Goal: Share content

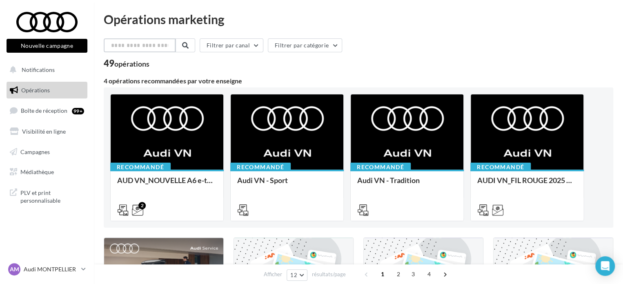
click at [139, 42] on input "text" at bounding box center [140, 45] width 72 height 14
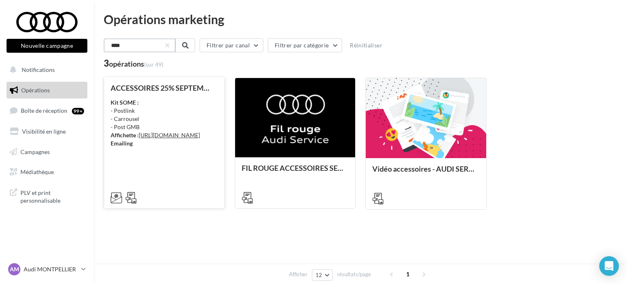
type input "****"
click at [158, 147] on div "Kit SOME : - Postlink - Carrousel - Post GMB Affichette : [URL][DOMAIN_NAME] Em…" at bounding box center [164, 122] width 107 height 49
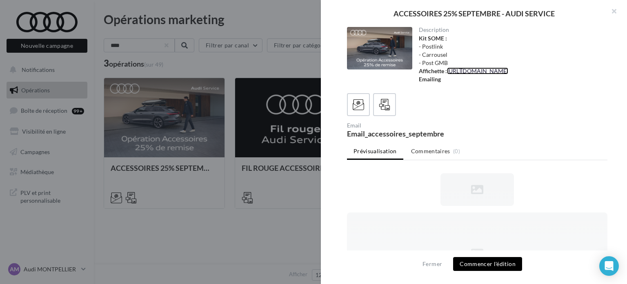
click at [449, 74] on link "[URL][DOMAIN_NAME]" at bounding box center [477, 70] width 61 height 7
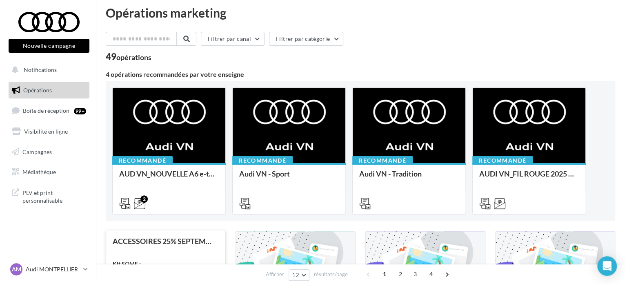
scroll to position [122, 0]
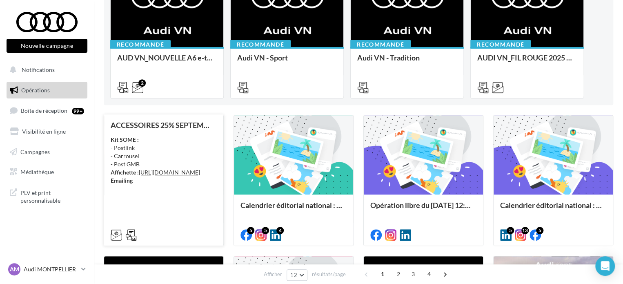
click at [167, 140] on div "Kit SOME : - Postlink - Carrousel - Post GMB Affichette : [URL][DOMAIN_NAME] Em…" at bounding box center [164, 159] width 106 height 49
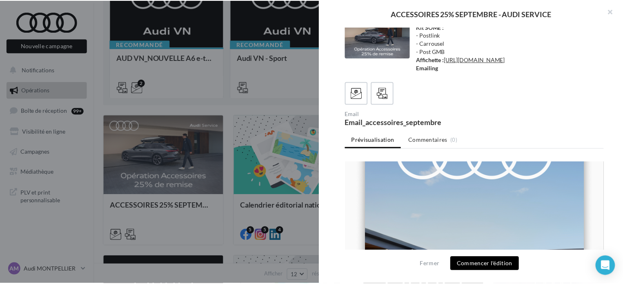
scroll to position [163, 0]
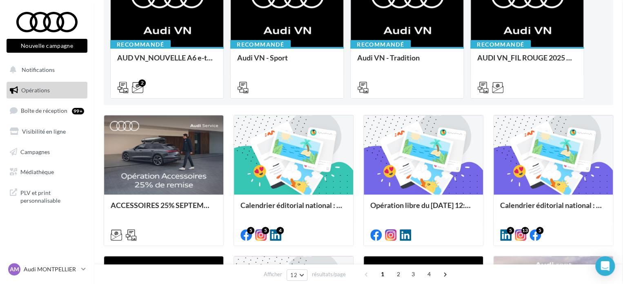
click at [166, 233] on div "Opérations marketing Filtrer par canal Filtrer par catégorie 49 opérations 4 op…" at bounding box center [358, 222] width 509 height 663
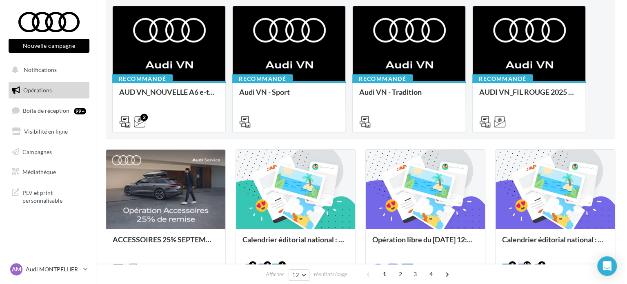
scroll to position [0, 0]
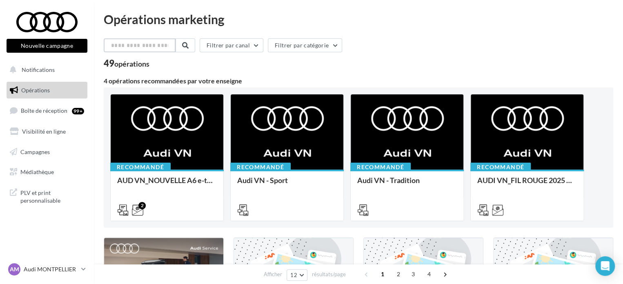
click at [155, 49] on input "text" at bounding box center [140, 45] width 72 height 14
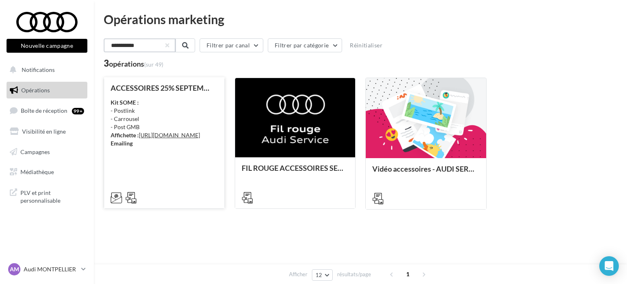
type input "**********"
click at [150, 99] on div "Kit SOME : - Postlink - Carrousel - Post GMB Affichette : [URL][DOMAIN_NAME] Em…" at bounding box center [164, 122] width 107 height 49
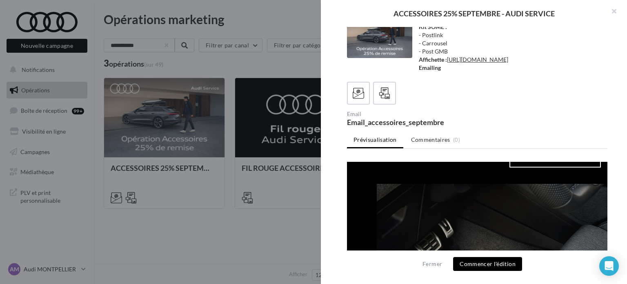
scroll to position [1265, 0]
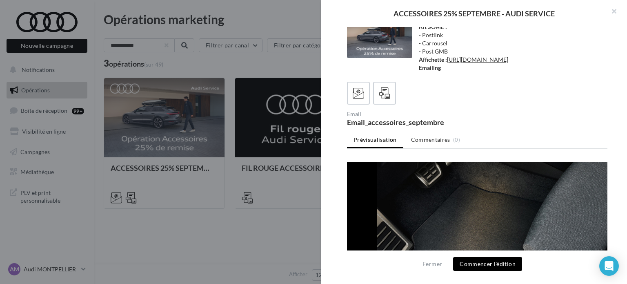
click at [104, 242] on div "ACCESSOIRES 25% SEPTEMBRE - AUDI SERVICE Description Kit SOME : - Postlink - Ca…" at bounding box center [360, 242] width 513 height 0
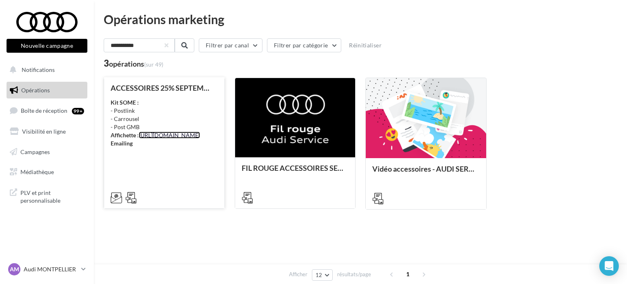
drag, startPoint x: 156, startPoint y: 143, endPoint x: 136, endPoint y: 157, distance: 24.3
click at [139, 138] on link "[URL][DOMAIN_NAME]" at bounding box center [169, 134] width 61 height 7
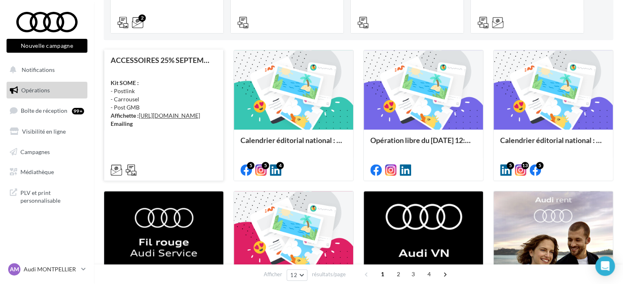
scroll to position [204, 0]
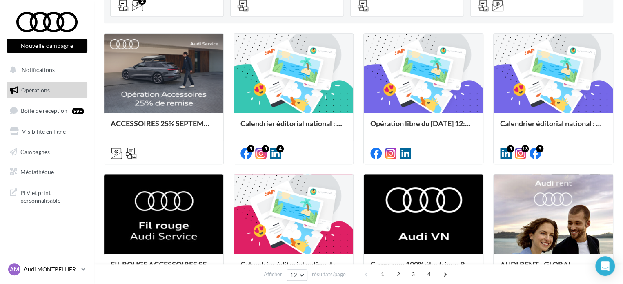
click at [55, 263] on div "AM Audi MONTPELLIER audi-mont-gui" at bounding box center [43, 269] width 70 height 12
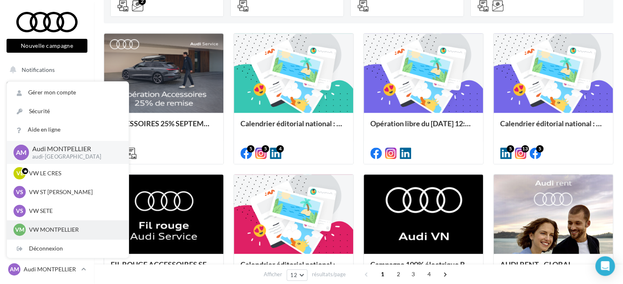
click at [65, 231] on p "VW MONTPELLIER" at bounding box center [74, 229] width 90 height 8
